Goal: Information Seeking & Learning: Understand process/instructions

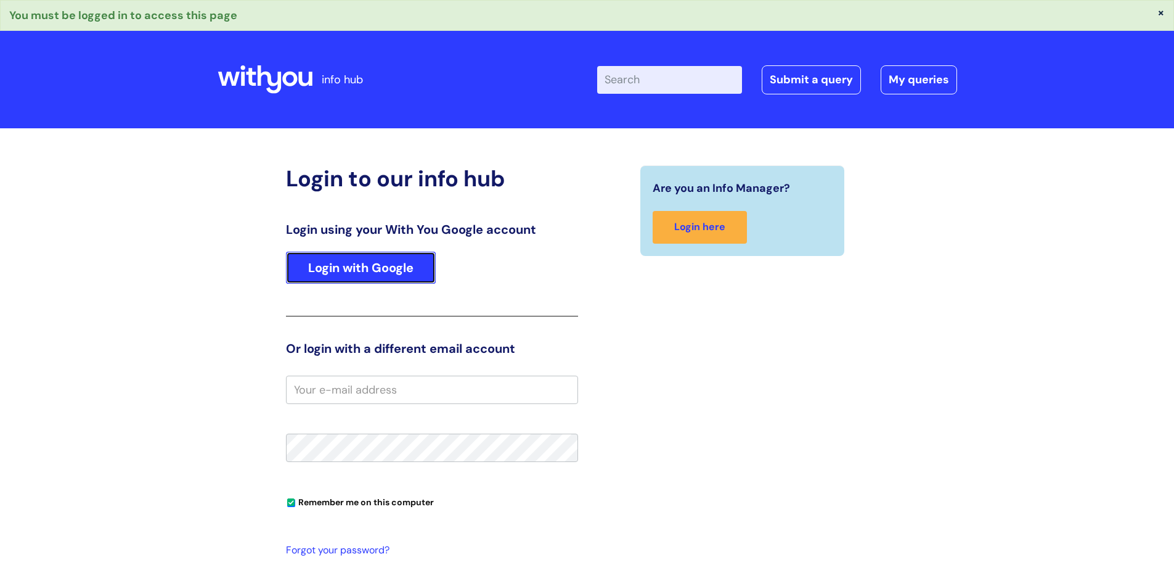
click at [375, 269] on link "Login with Google" at bounding box center [361, 267] width 150 height 32
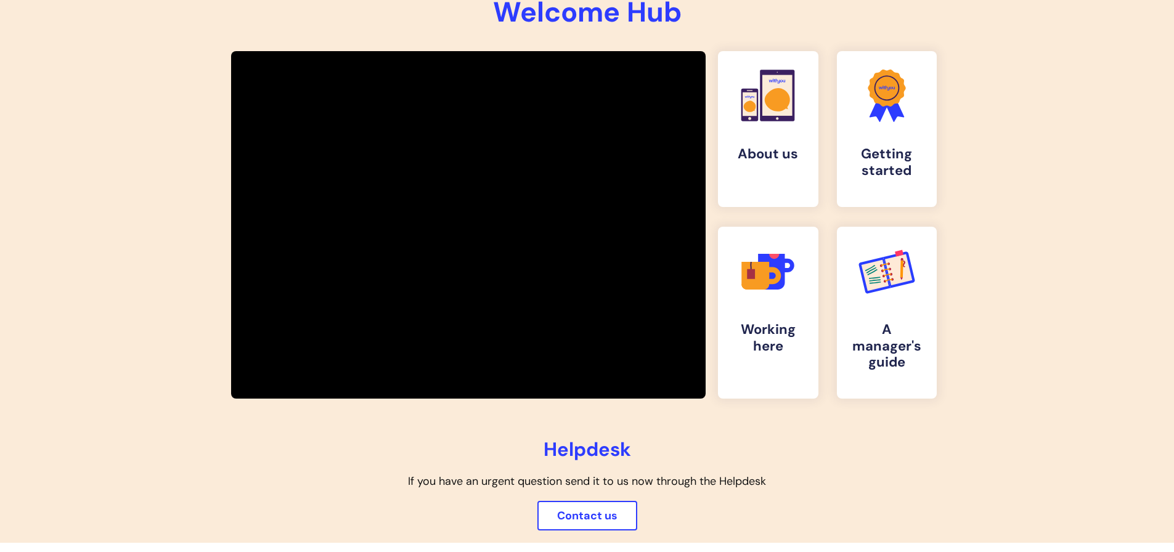
scroll to position [185, 0]
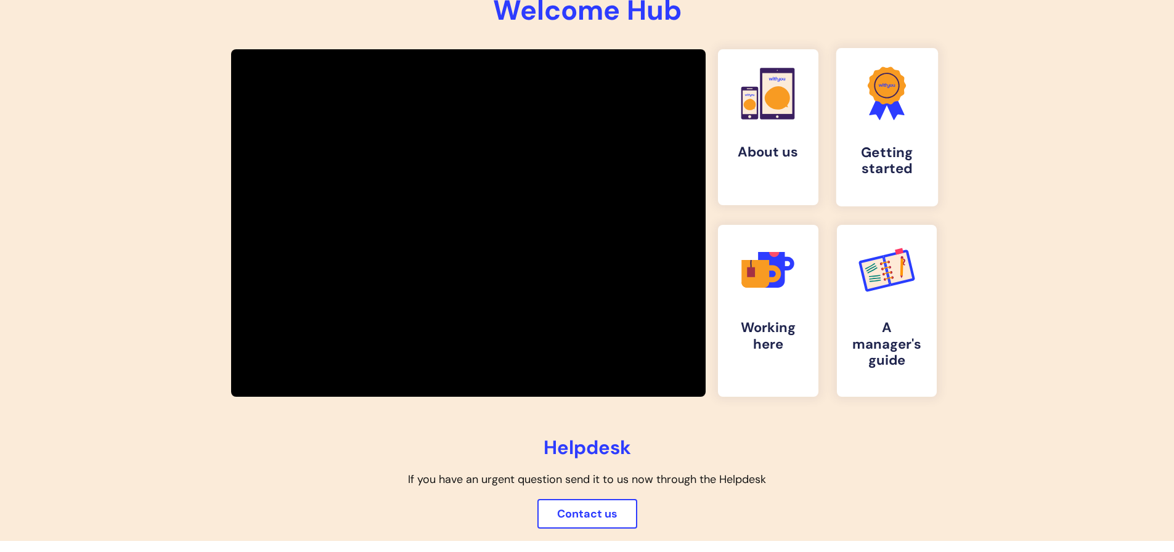
click at [894, 99] on icon at bounding box center [887, 86] width 38 height 38
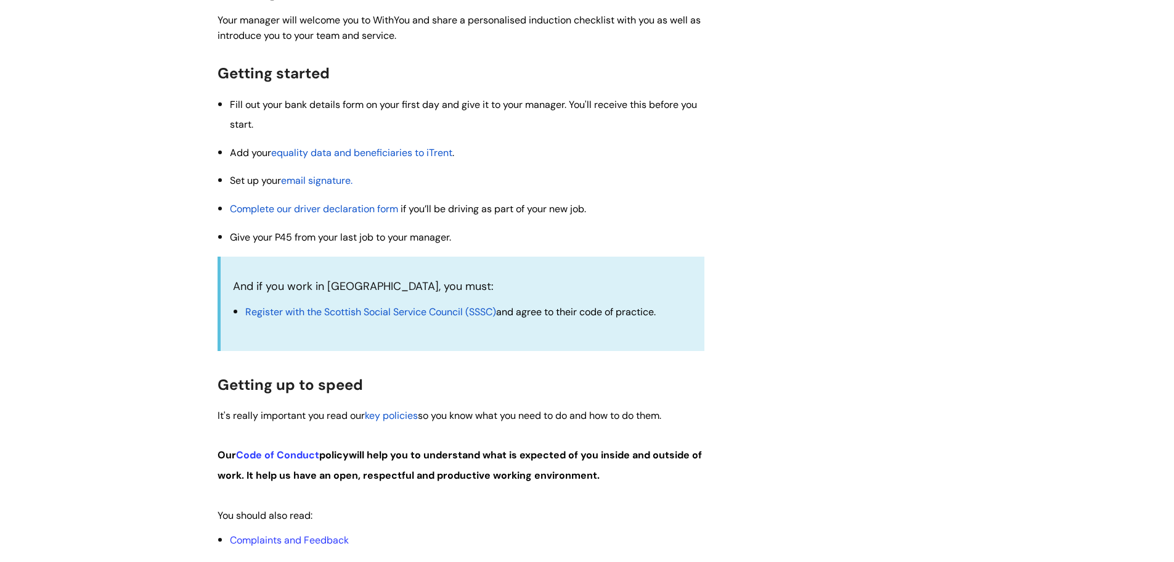
scroll to position [308, 0]
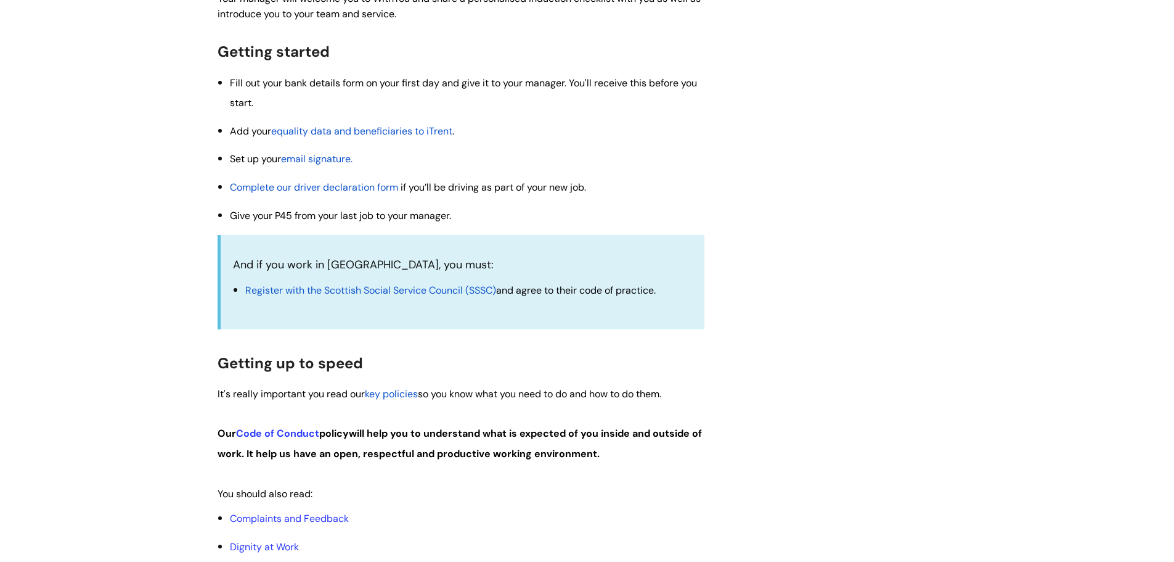
click at [338, 162] on span "email signature" at bounding box center [316, 158] width 70 height 13
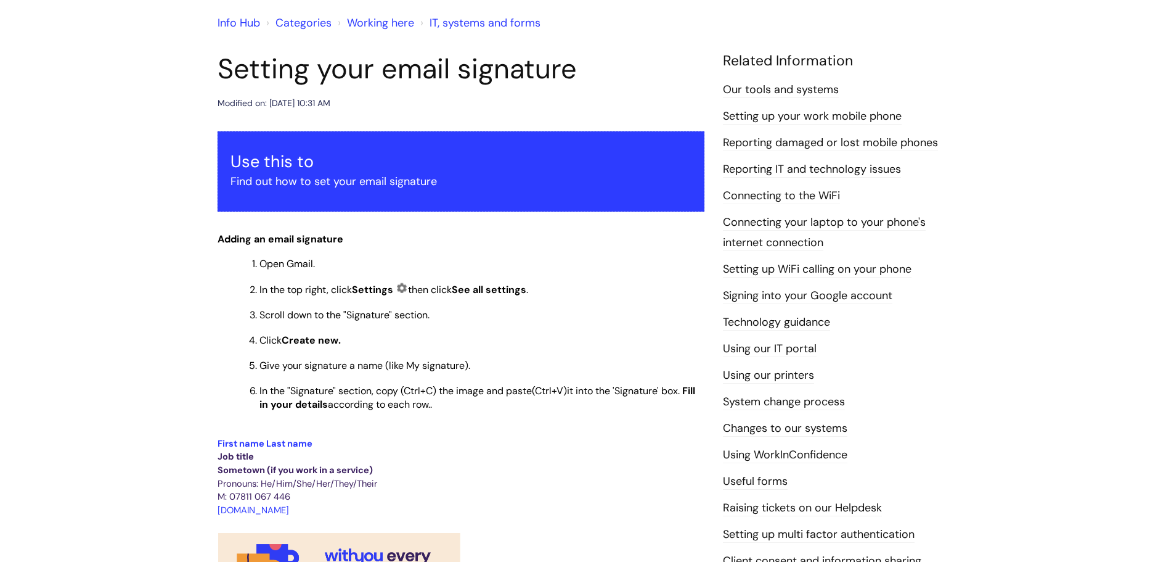
scroll to position [123, 0]
